Goal: Task Accomplishment & Management: Manage account settings

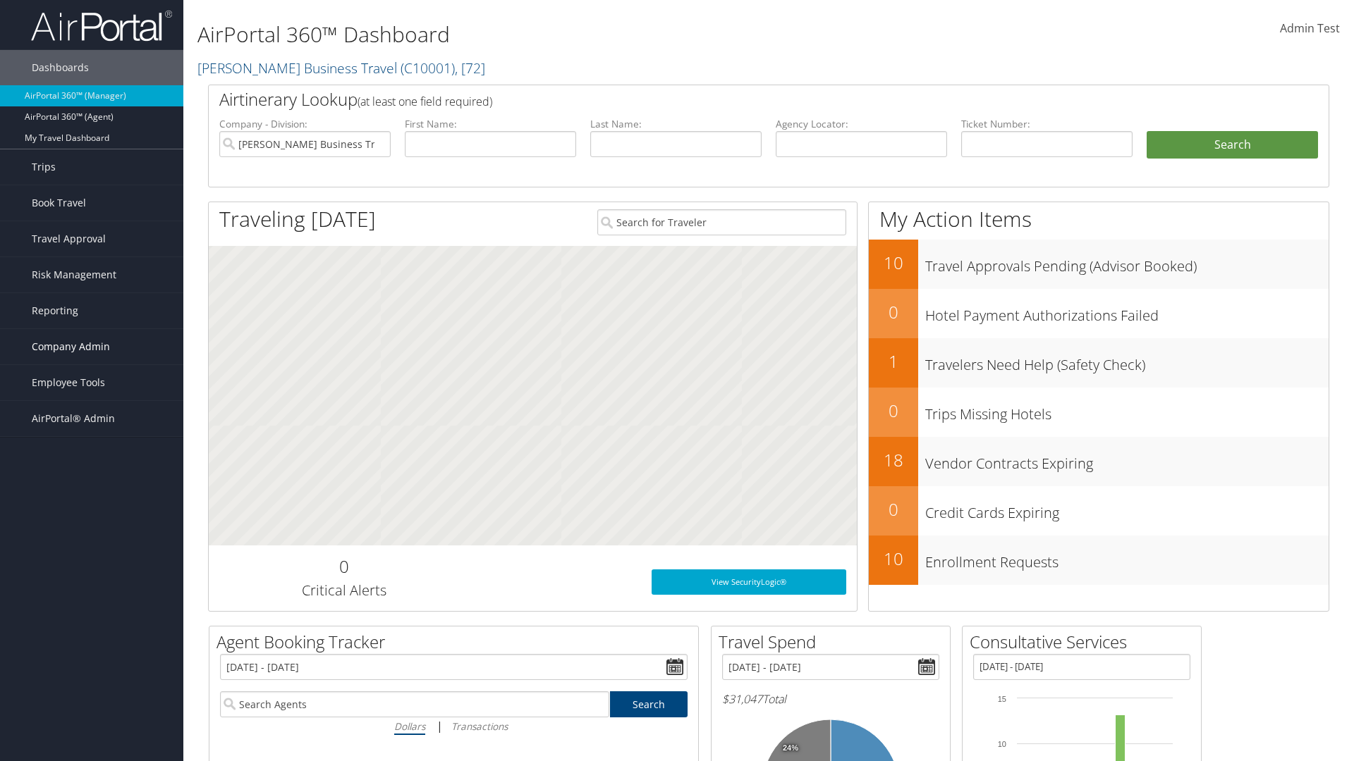
click at [92, 347] on span "Company Admin" at bounding box center [71, 346] width 78 height 35
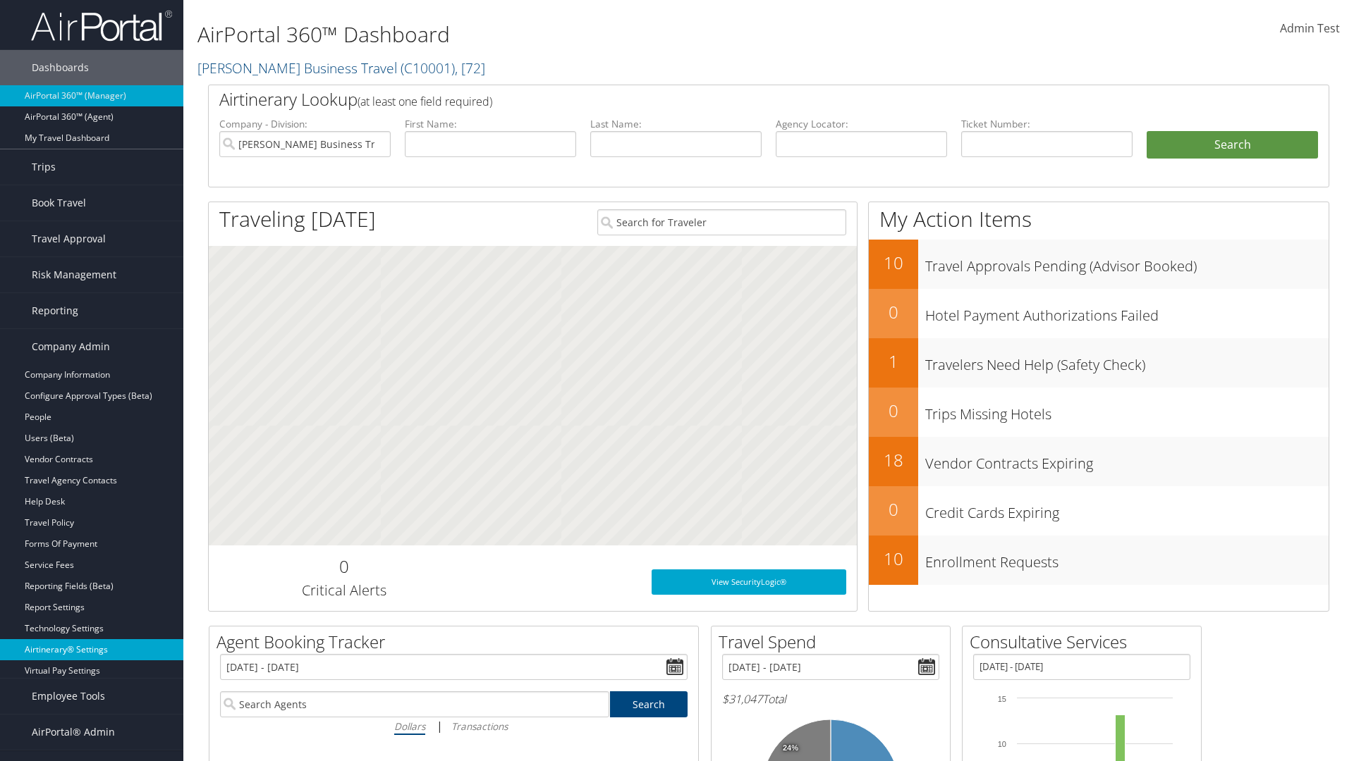
click at [92, 642] on link "Airtinerary® Settings" at bounding box center [91, 649] width 183 height 21
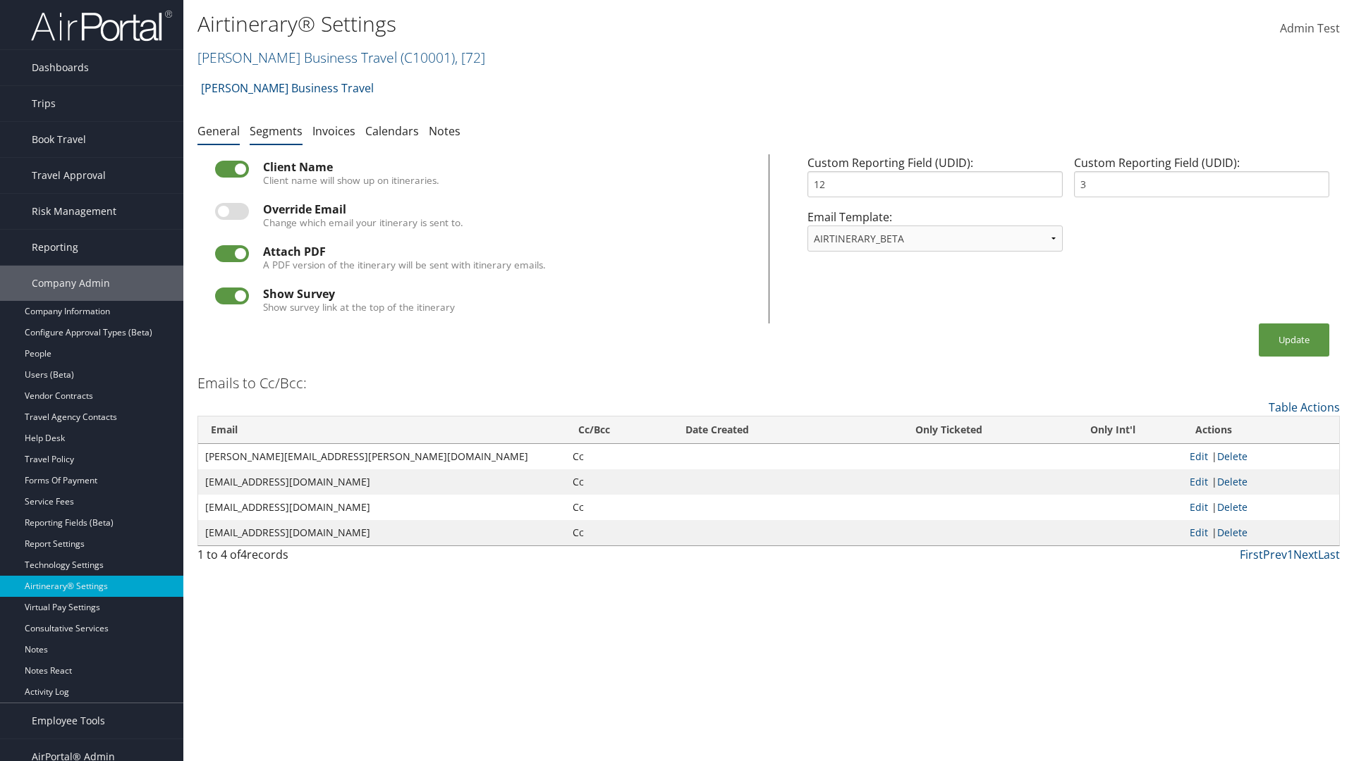
click at [276, 130] on link "Segments" at bounding box center [276, 131] width 53 height 16
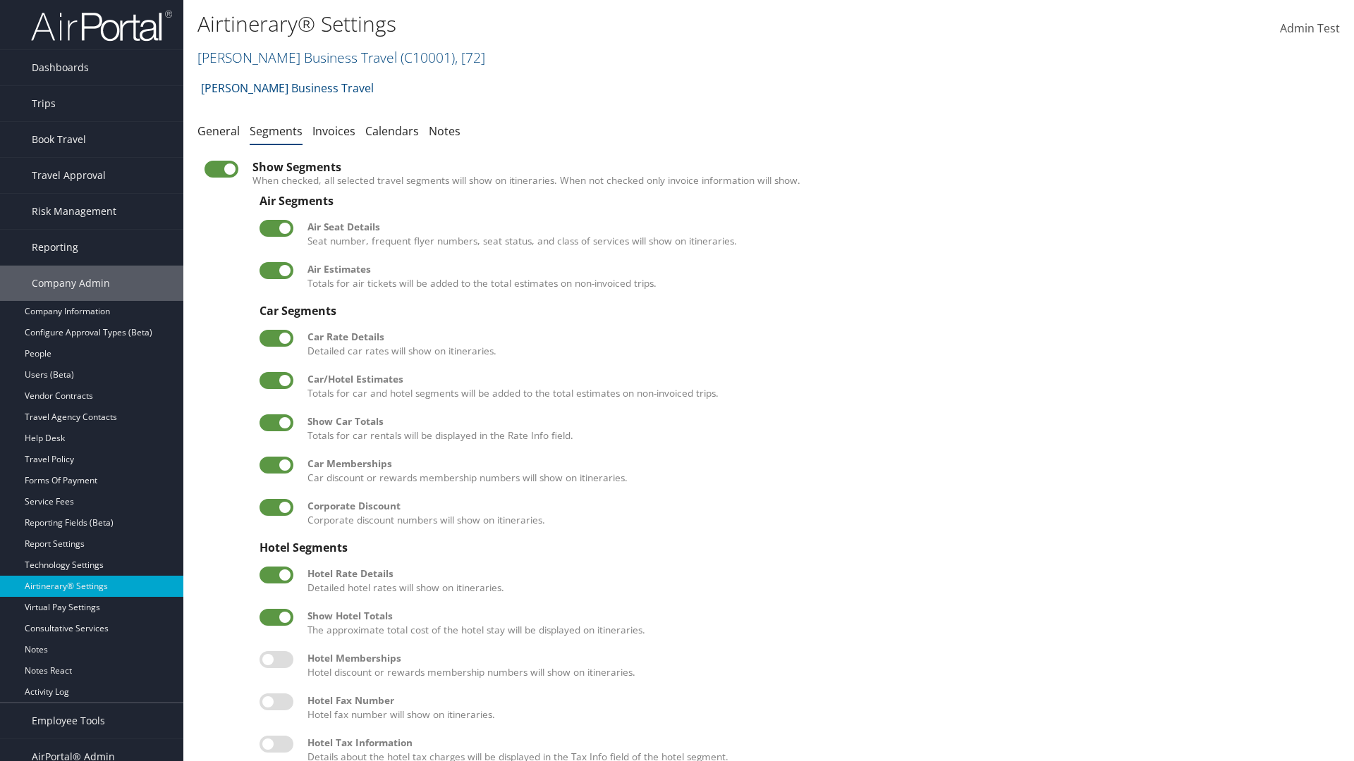
scroll to position [191, 0]
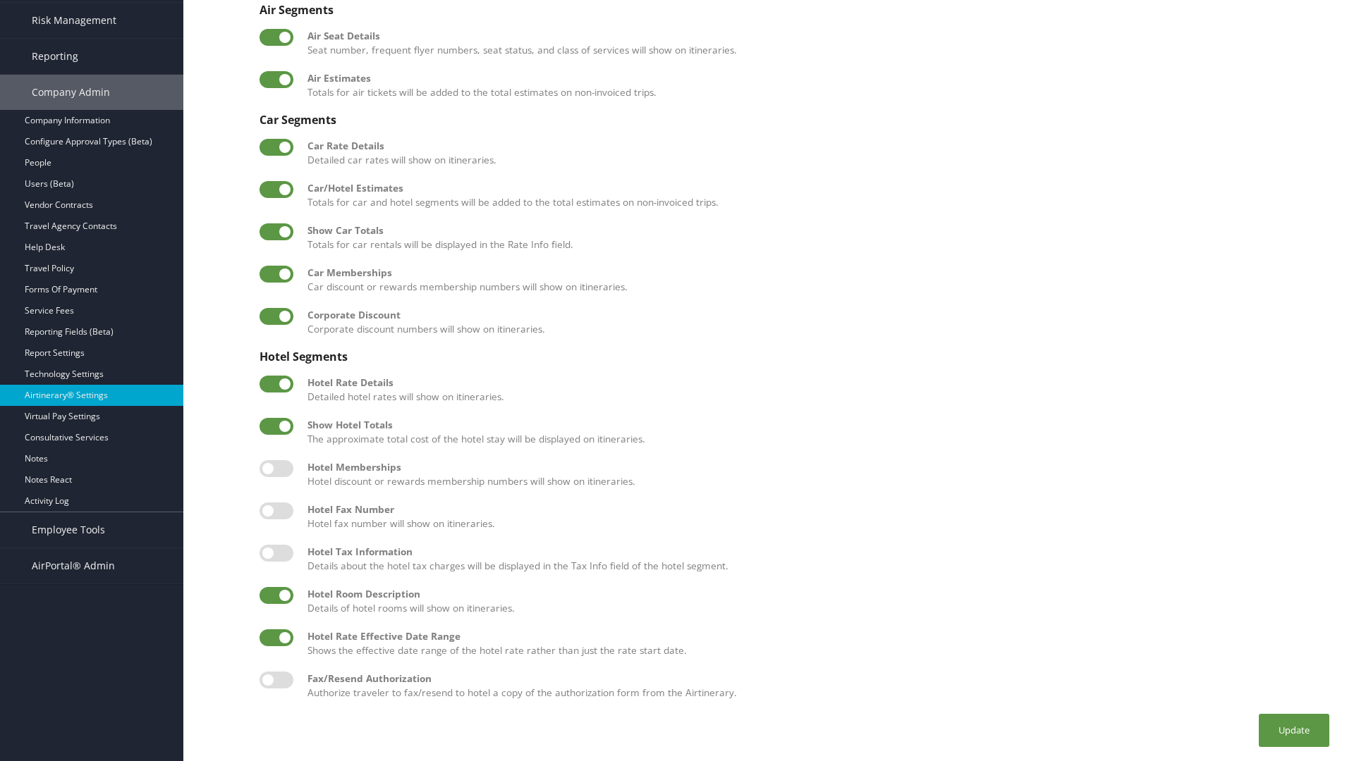
click at [276, 595] on label at bounding box center [276, 595] width 34 height 17
click at [276, 595] on input "checkbox" at bounding box center [270, 598] width 9 height 9
click at [276, 595] on label at bounding box center [276, 595] width 34 height 17
click at [276, 595] on input "checkbox" at bounding box center [270, 598] width 9 height 9
checkbox input "true"
